Goal: Transaction & Acquisition: Subscribe to service/newsletter

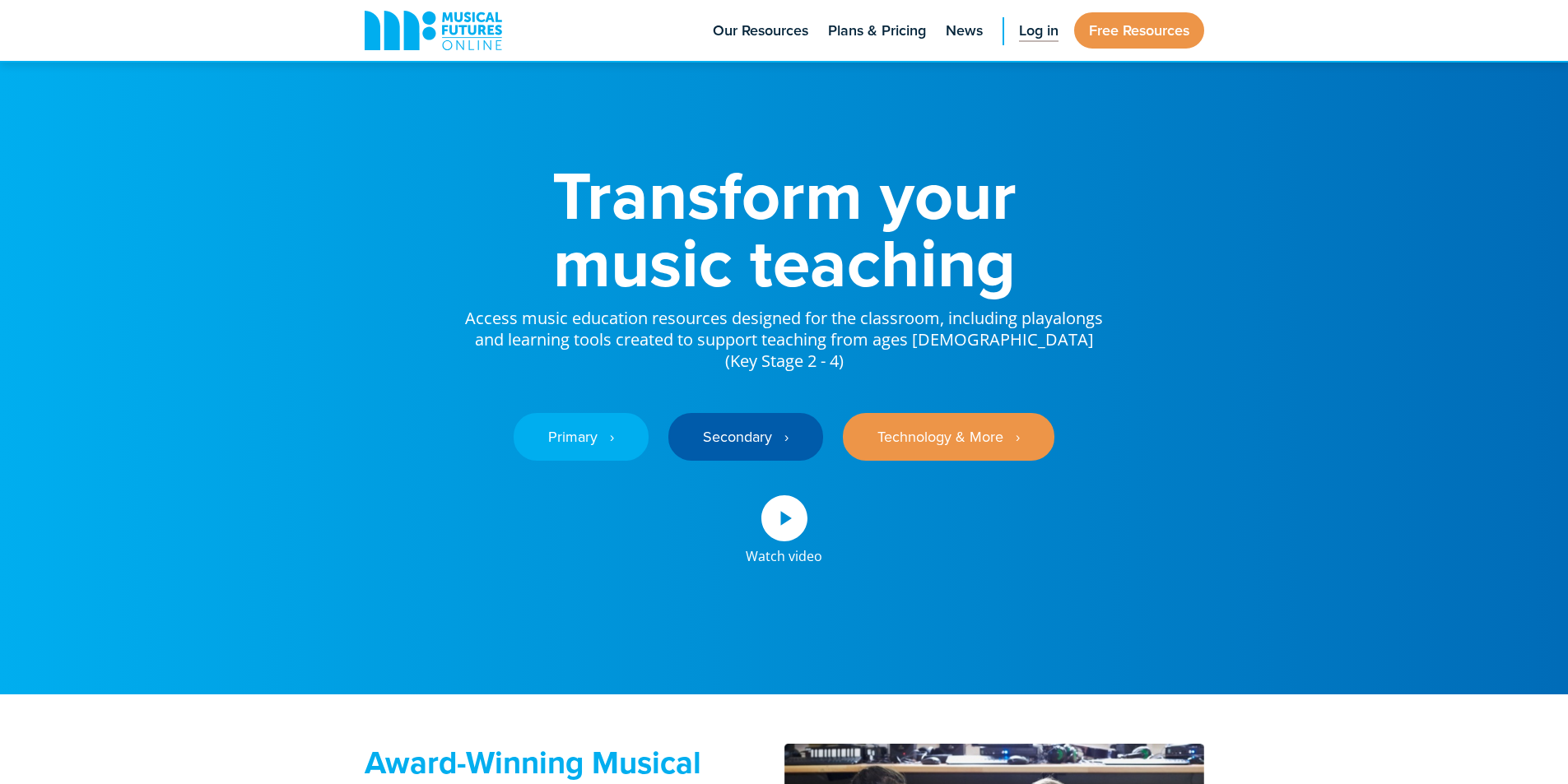
click at [1037, 34] on span "Log in" at bounding box center [1039, 31] width 40 height 22
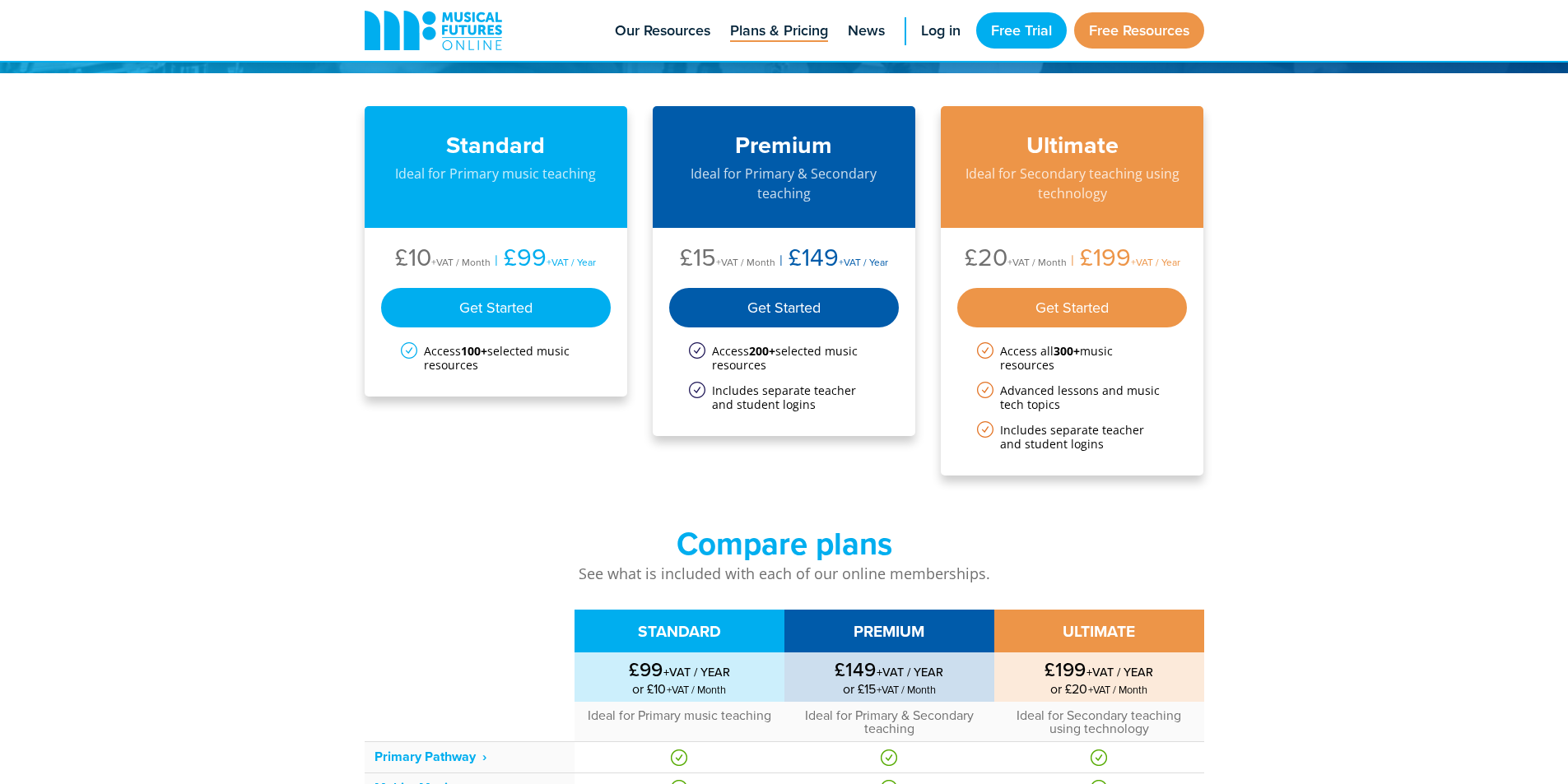
scroll to position [164, 0]
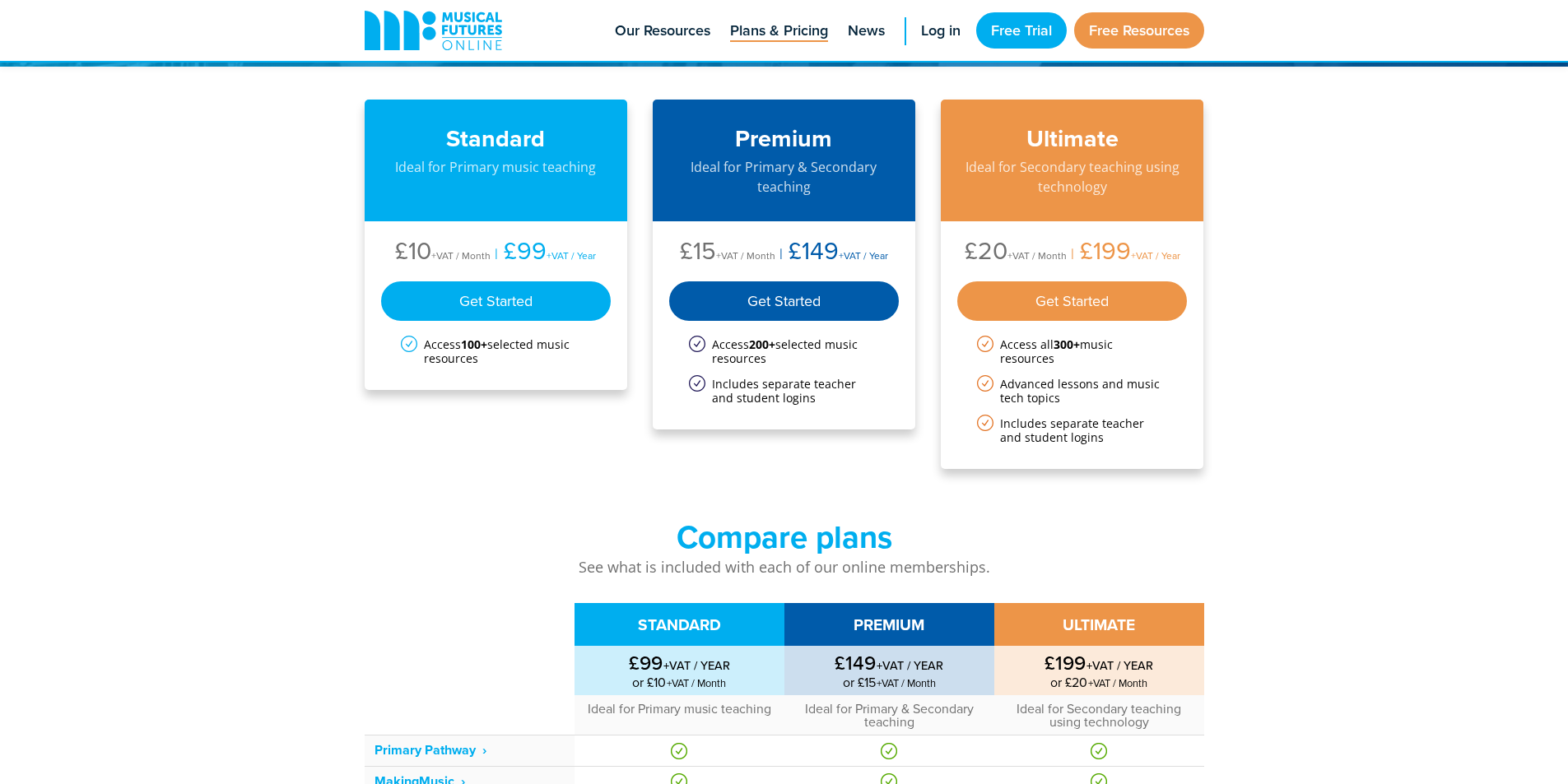
click at [1125, 303] on div "Get Started" at bounding box center [1072, 301] width 230 height 40
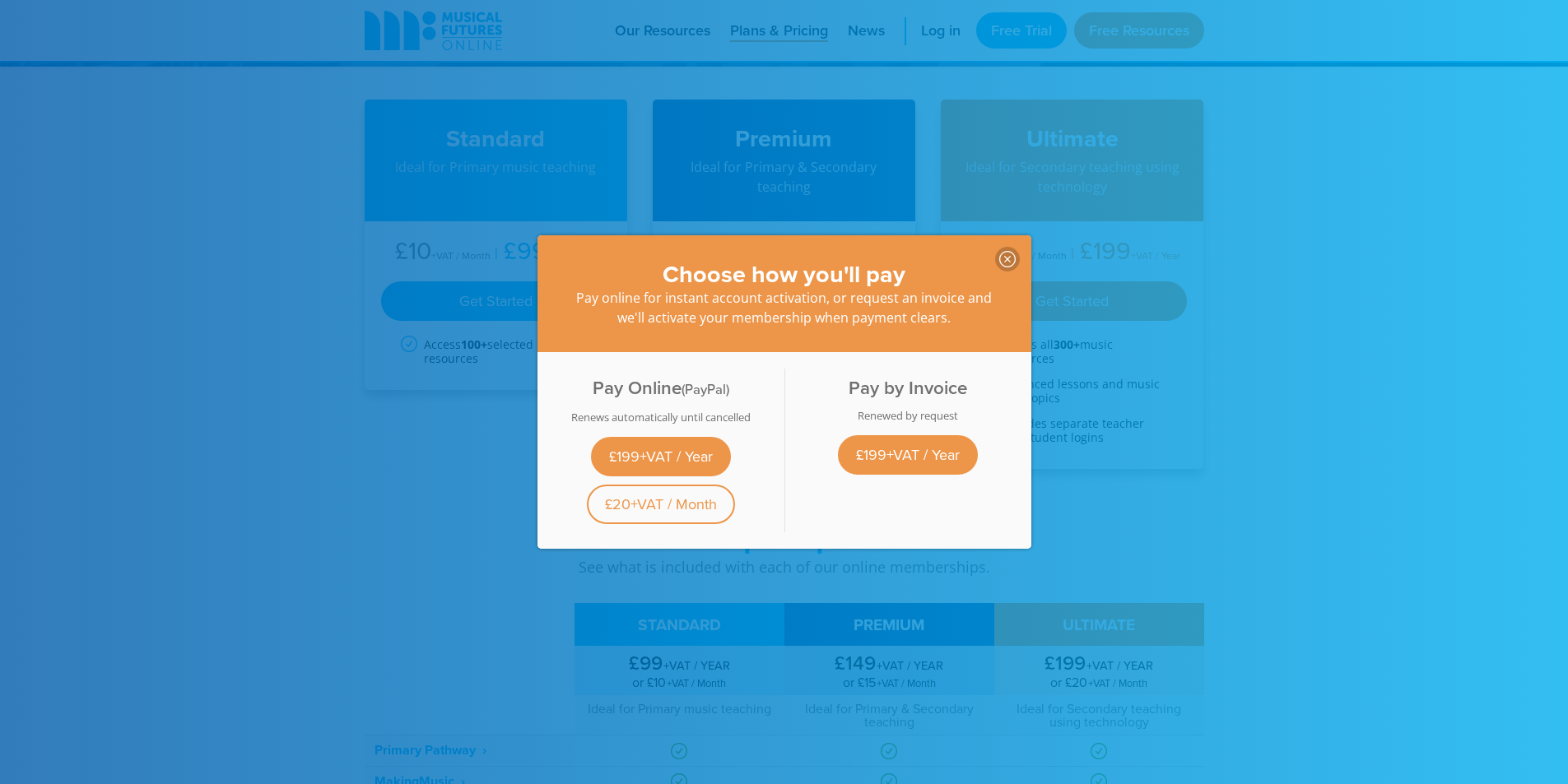
click at [1359, 335] on div at bounding box center [784, 392] width 1568 height 784
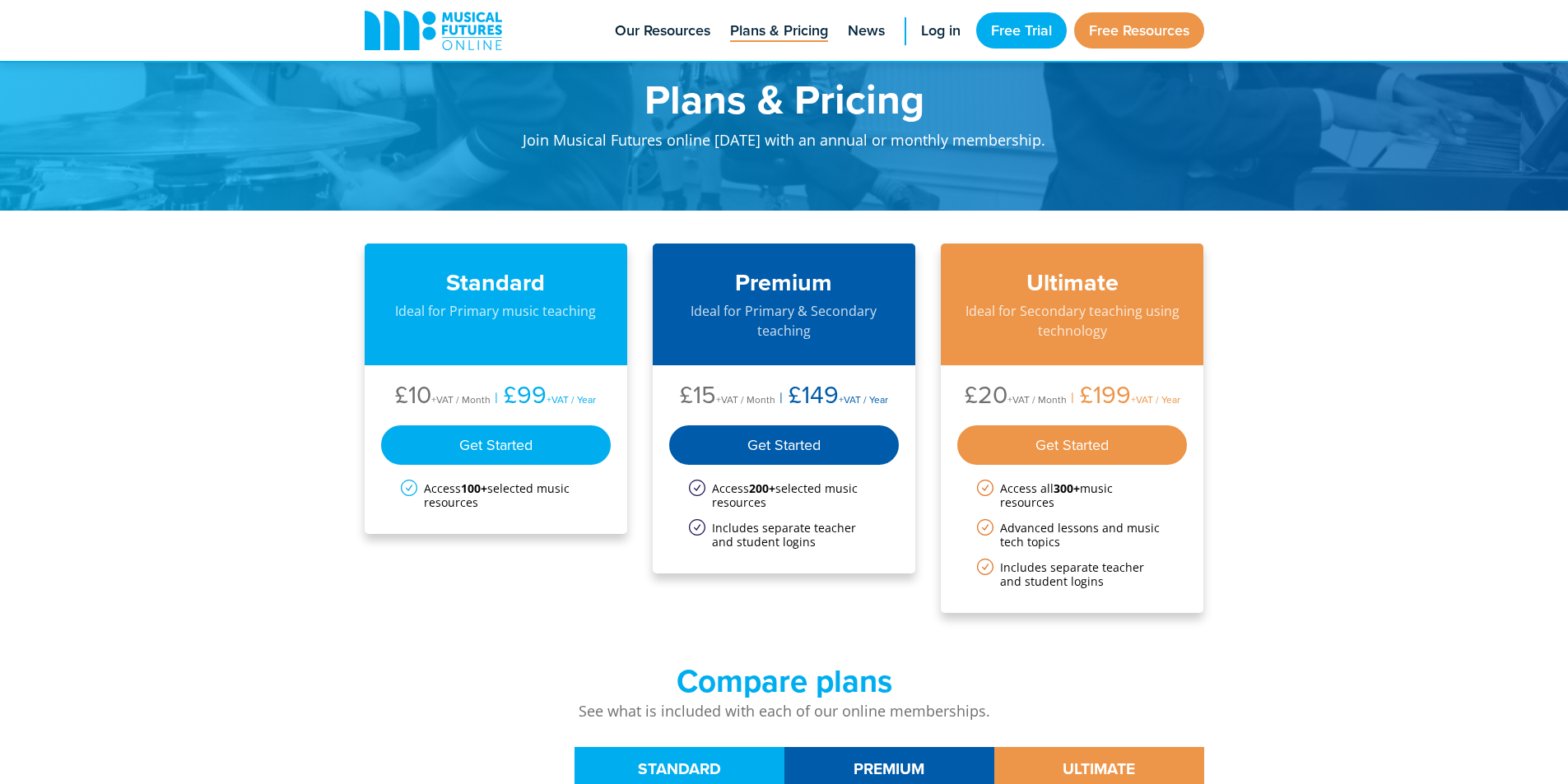
scroll to position [0, 0]
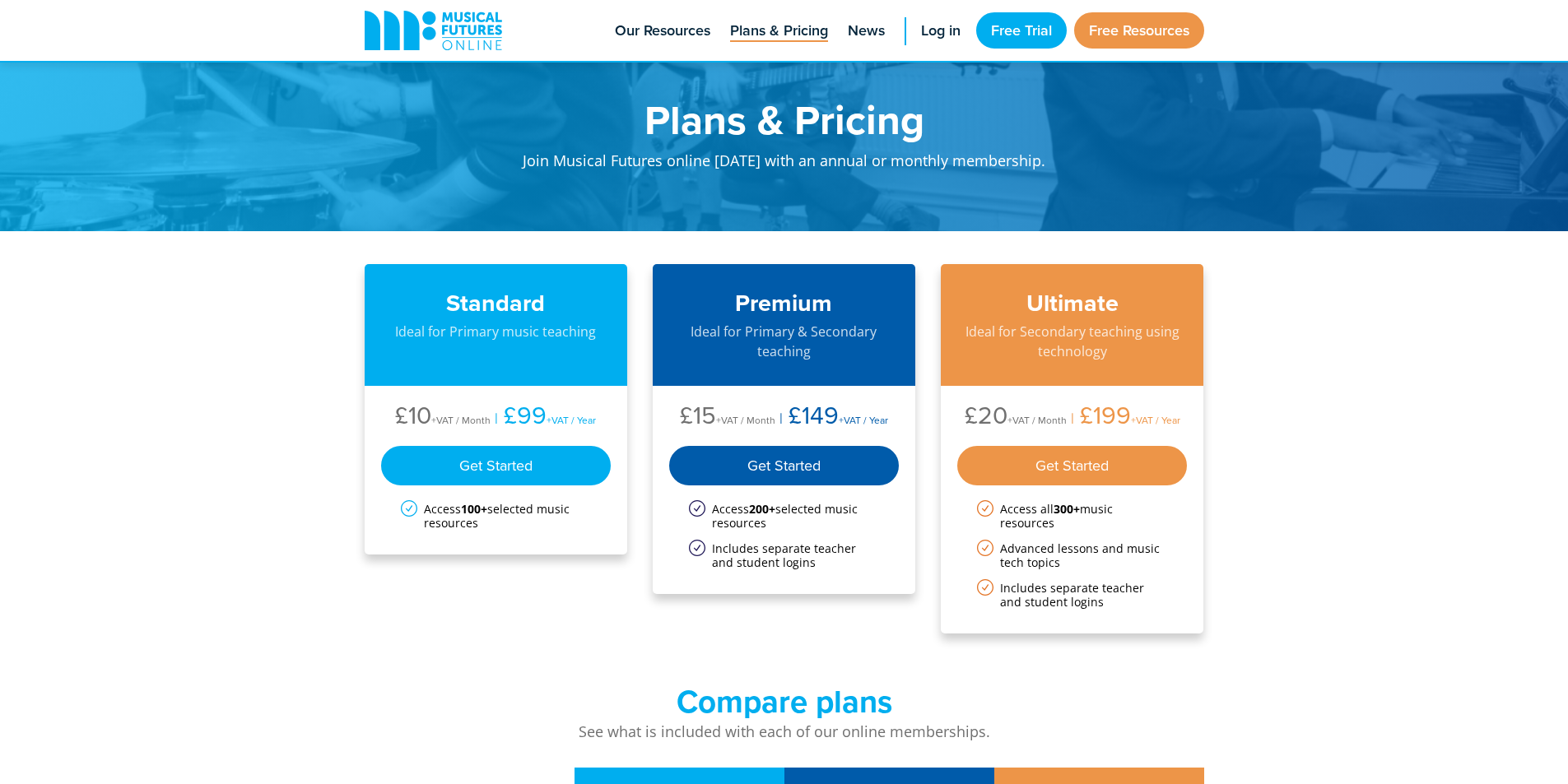
click at [795, 35] on span "Plans & Pricing" at bounding box center [778, 31] width 98 height 22
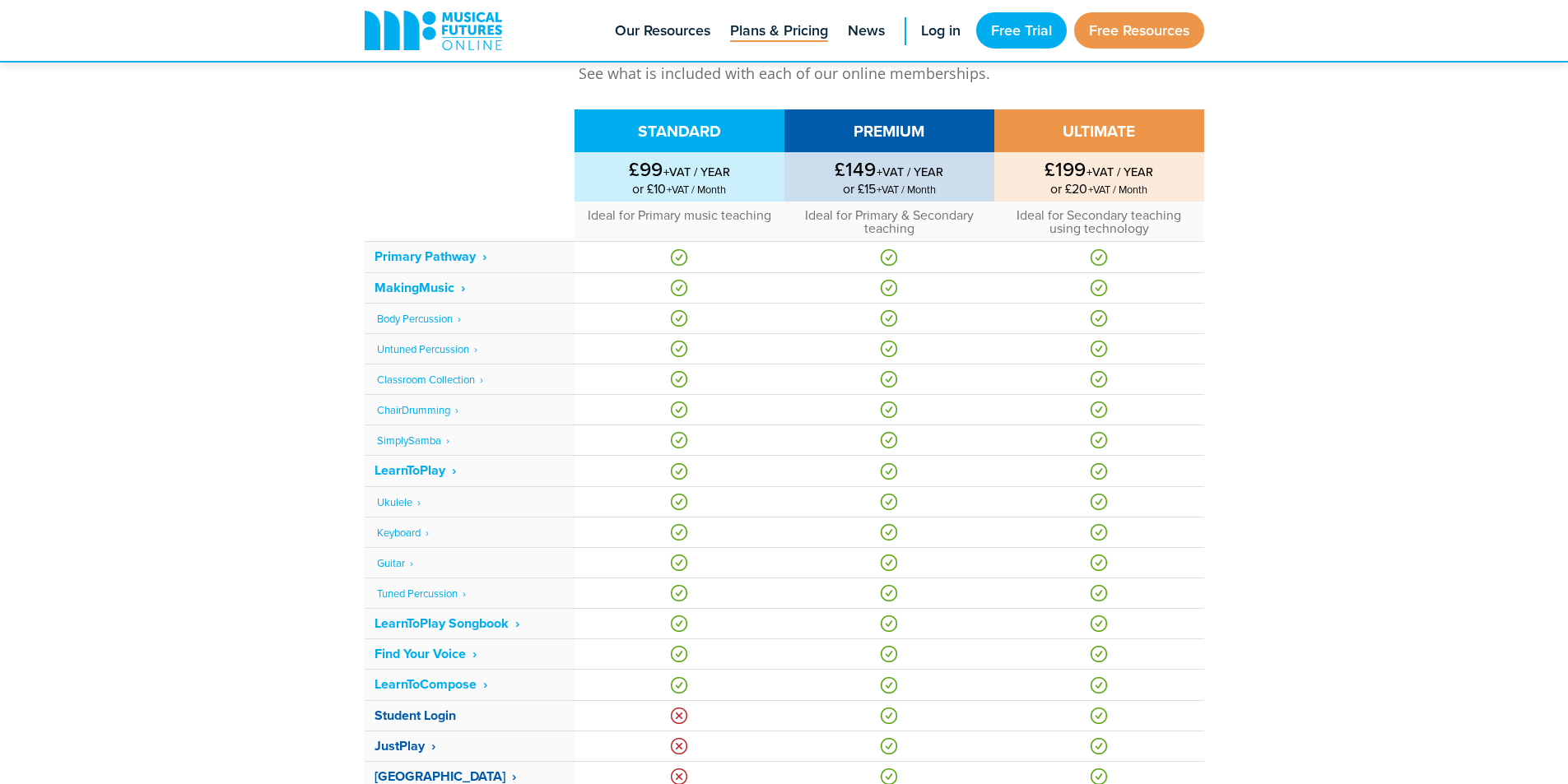
scroll to position [1069, 0]
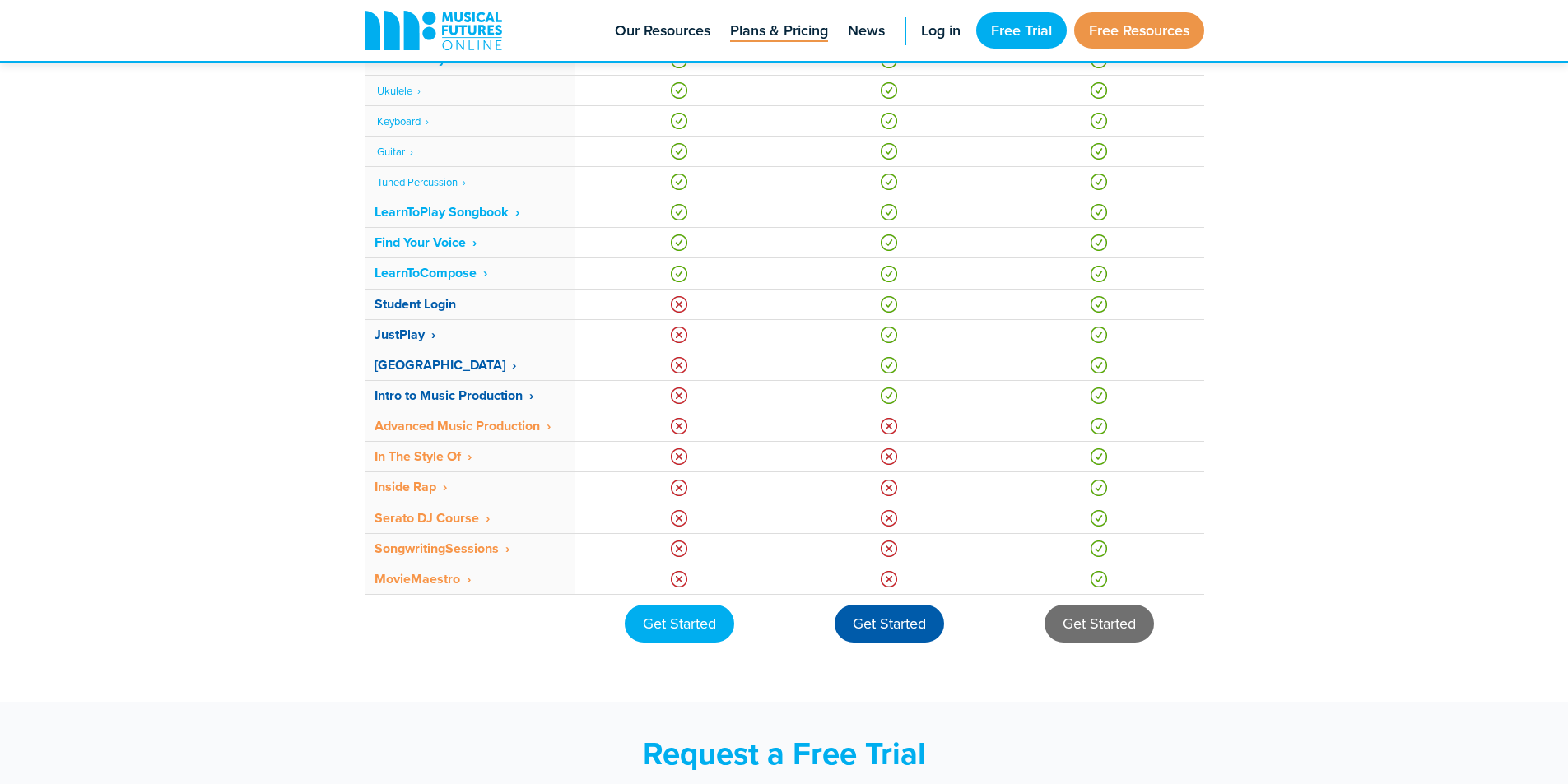
click at [1134, 635] on div "Get Started" at bounding box center [1099, 623] width 110 height 38
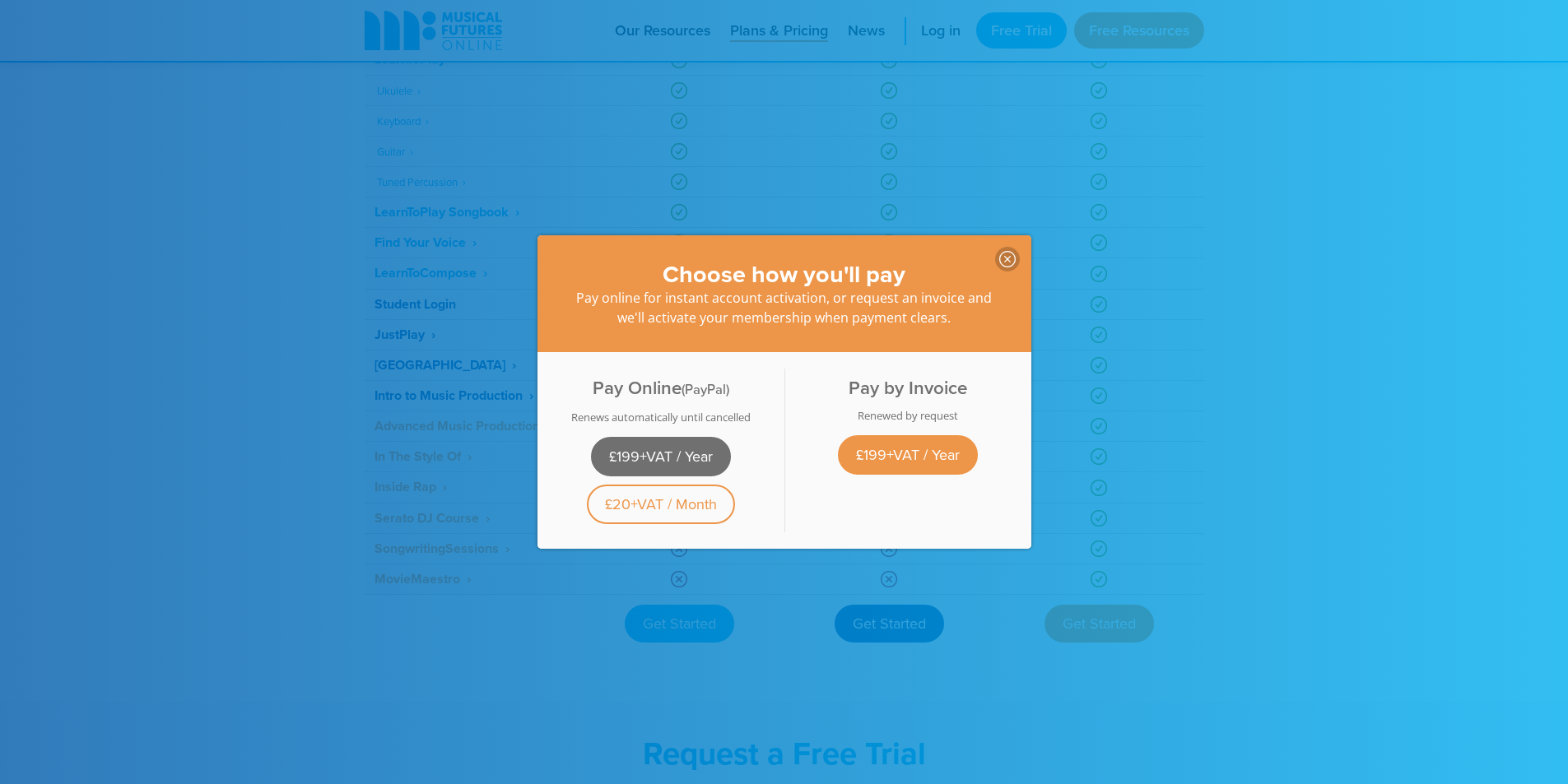
click at [674, 452] on link "£199+VAT / Year" at bounding box center [661, 456] width 140 height 40
